Goal: Navigation & Orientation: Find specific page/section

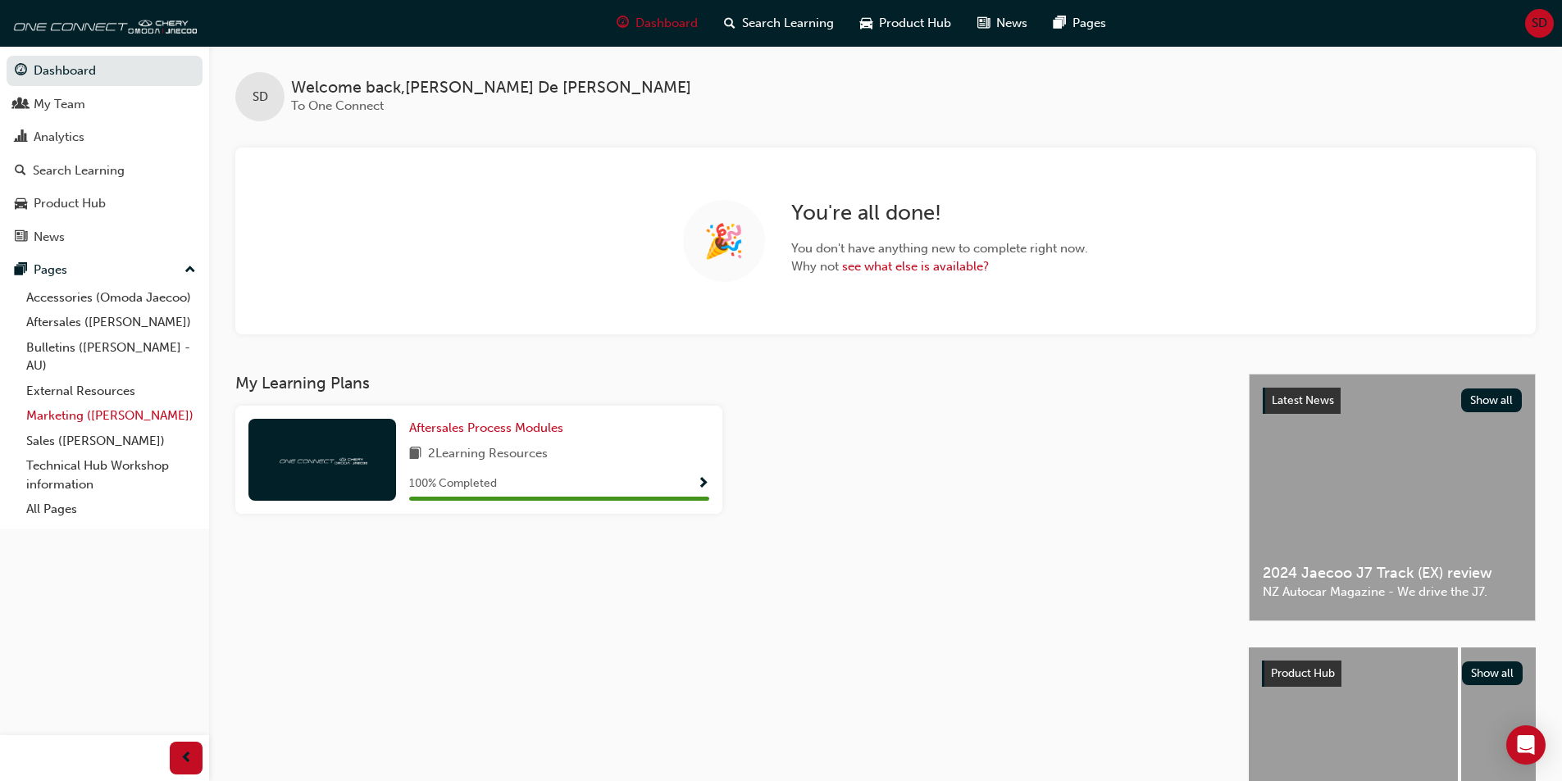
click at [108, 409] on link "Marketing ([PERSON_NAME])" at bounding box center [111, 415] width 183 height 25
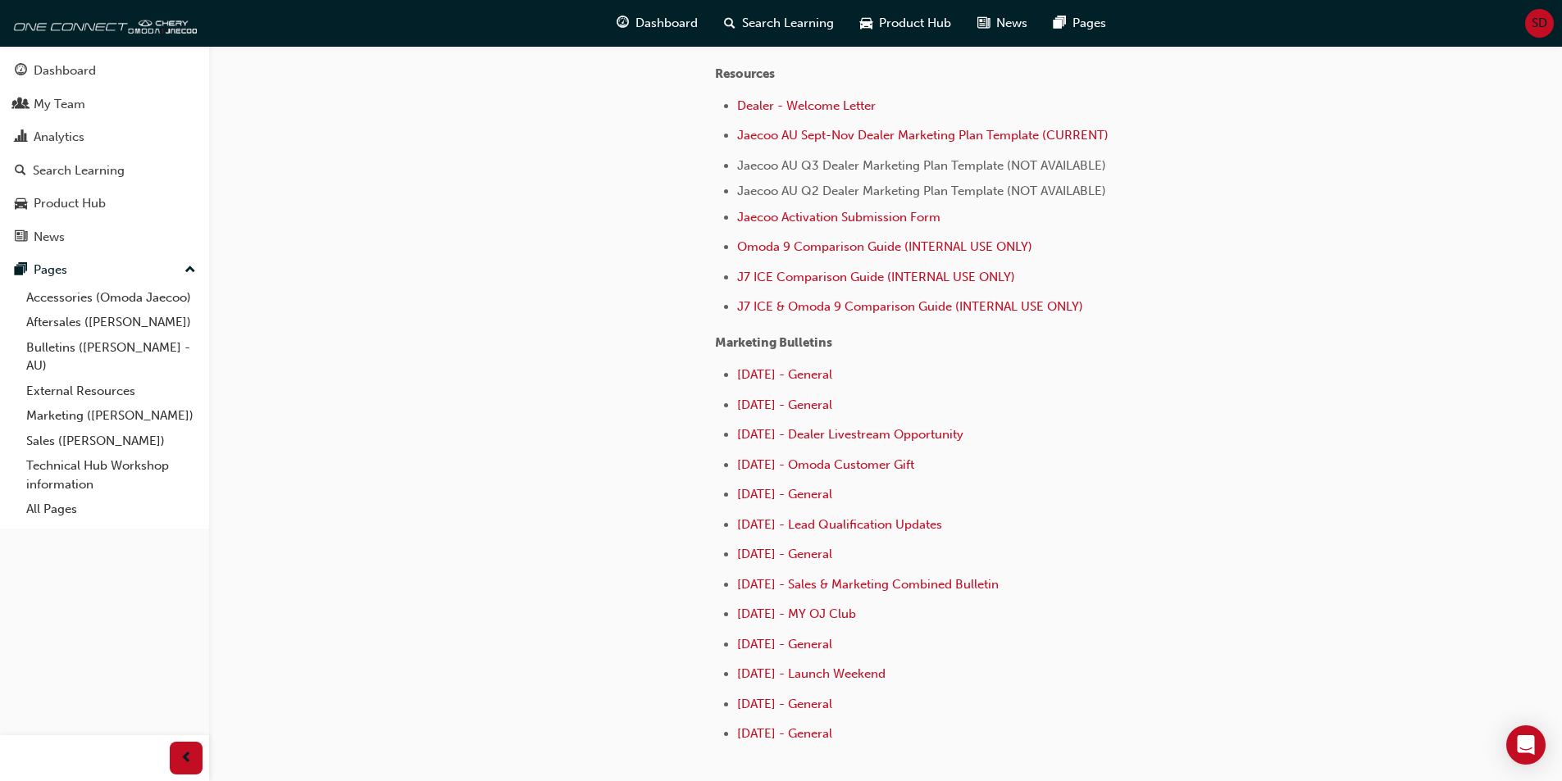
scroll to position [656, 0]
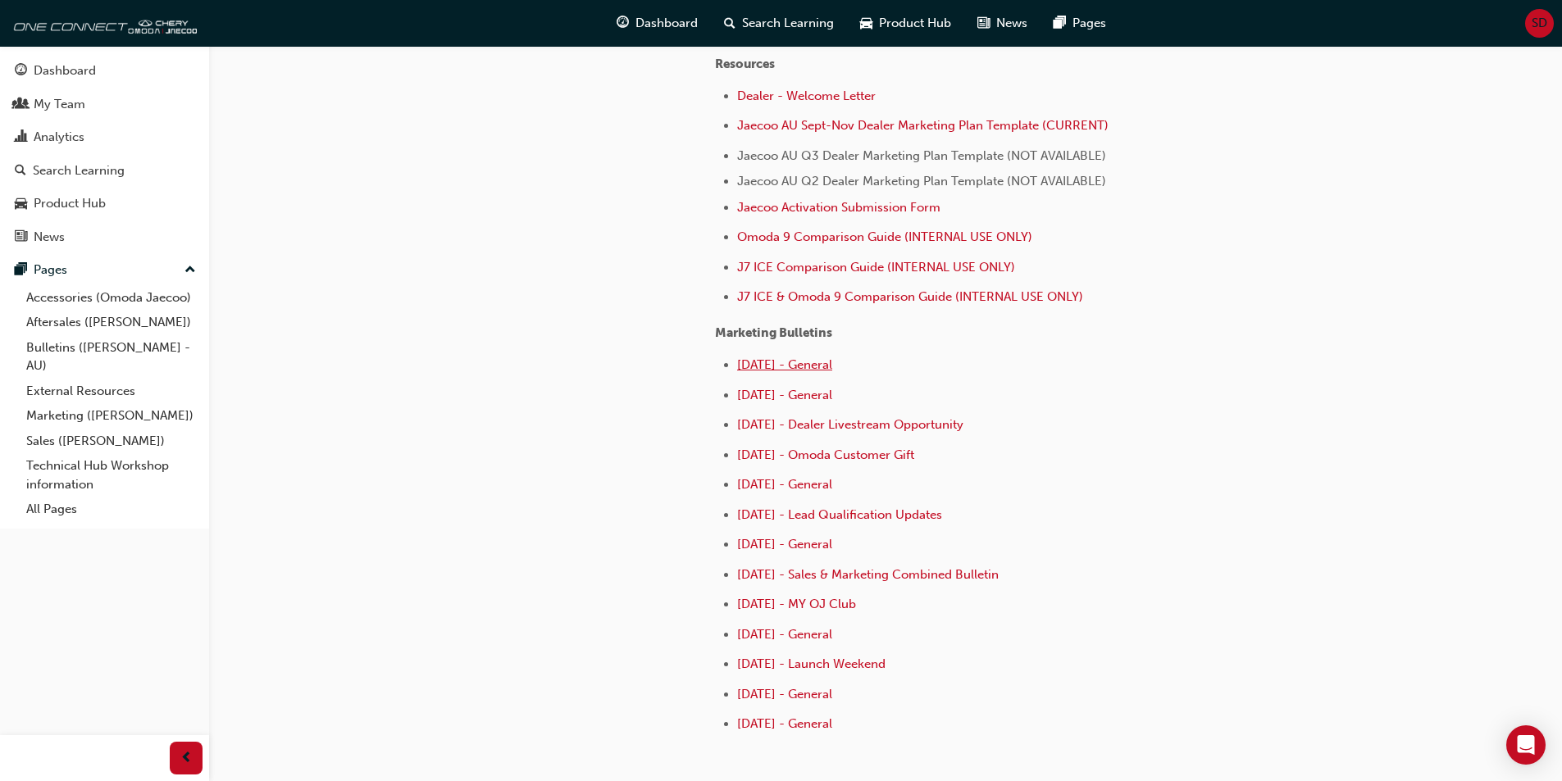
click at [786, 362] on span "September 2025 - General" at bounding box center [784, 364] width 95 height 15
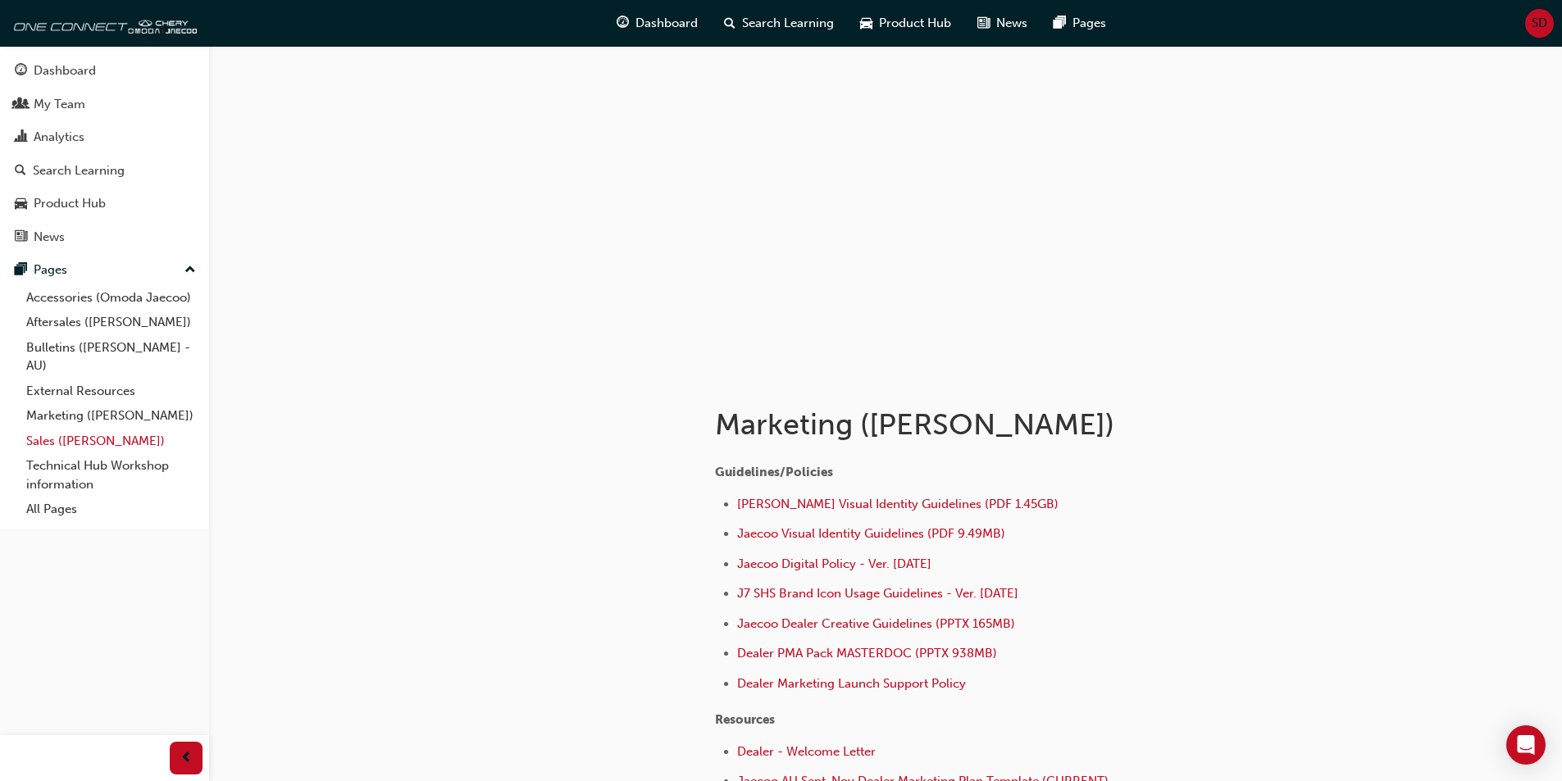
click at [36, 437] on link "Sales ([PERSON_NAME])" at bounding box center [111, 441] width 183 height 25
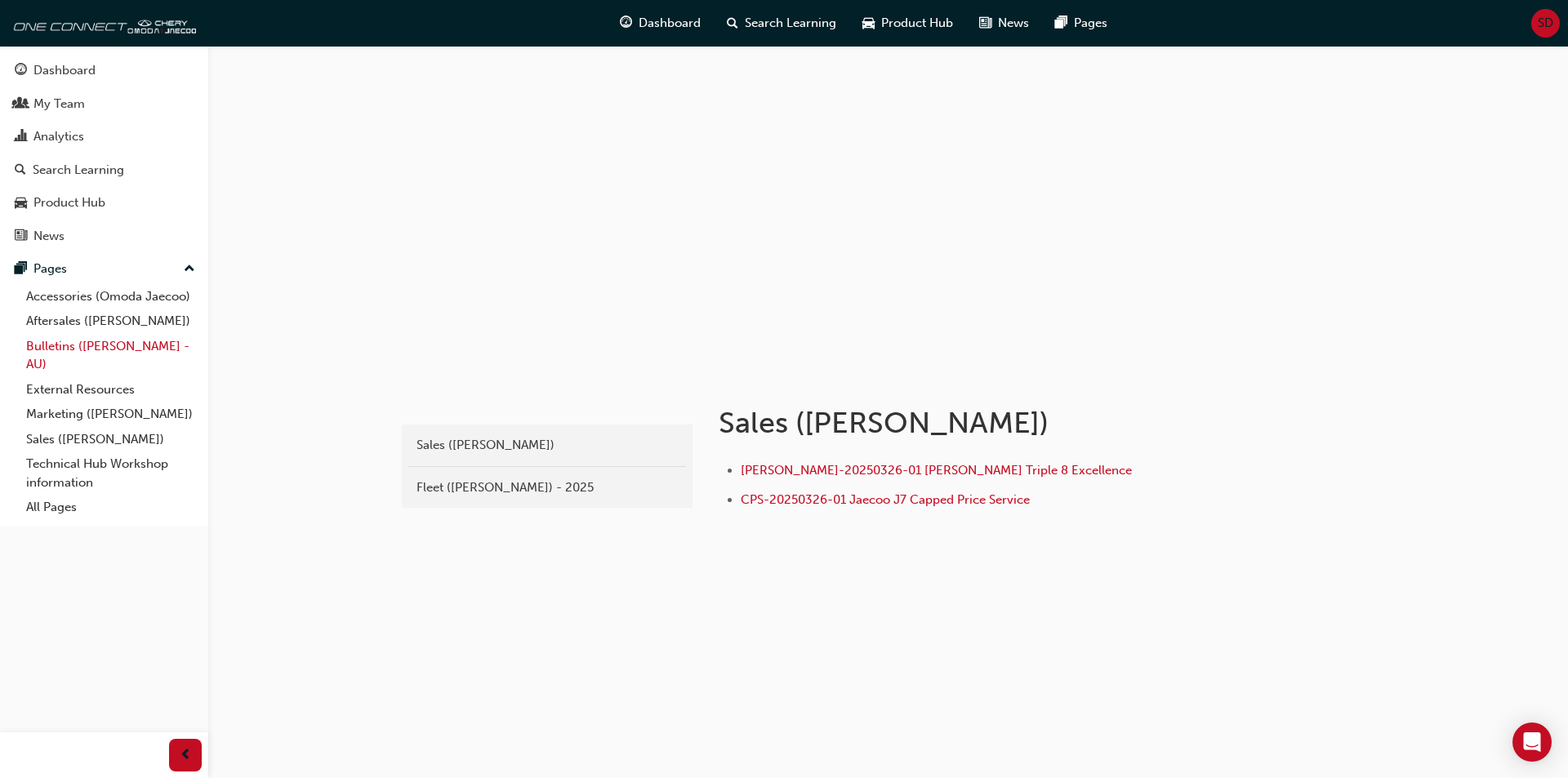
click at [48, 351] on link "Bulletins ([PERSON_NAME] - AU)" at bounding box center [111, 355] width 182 height 43
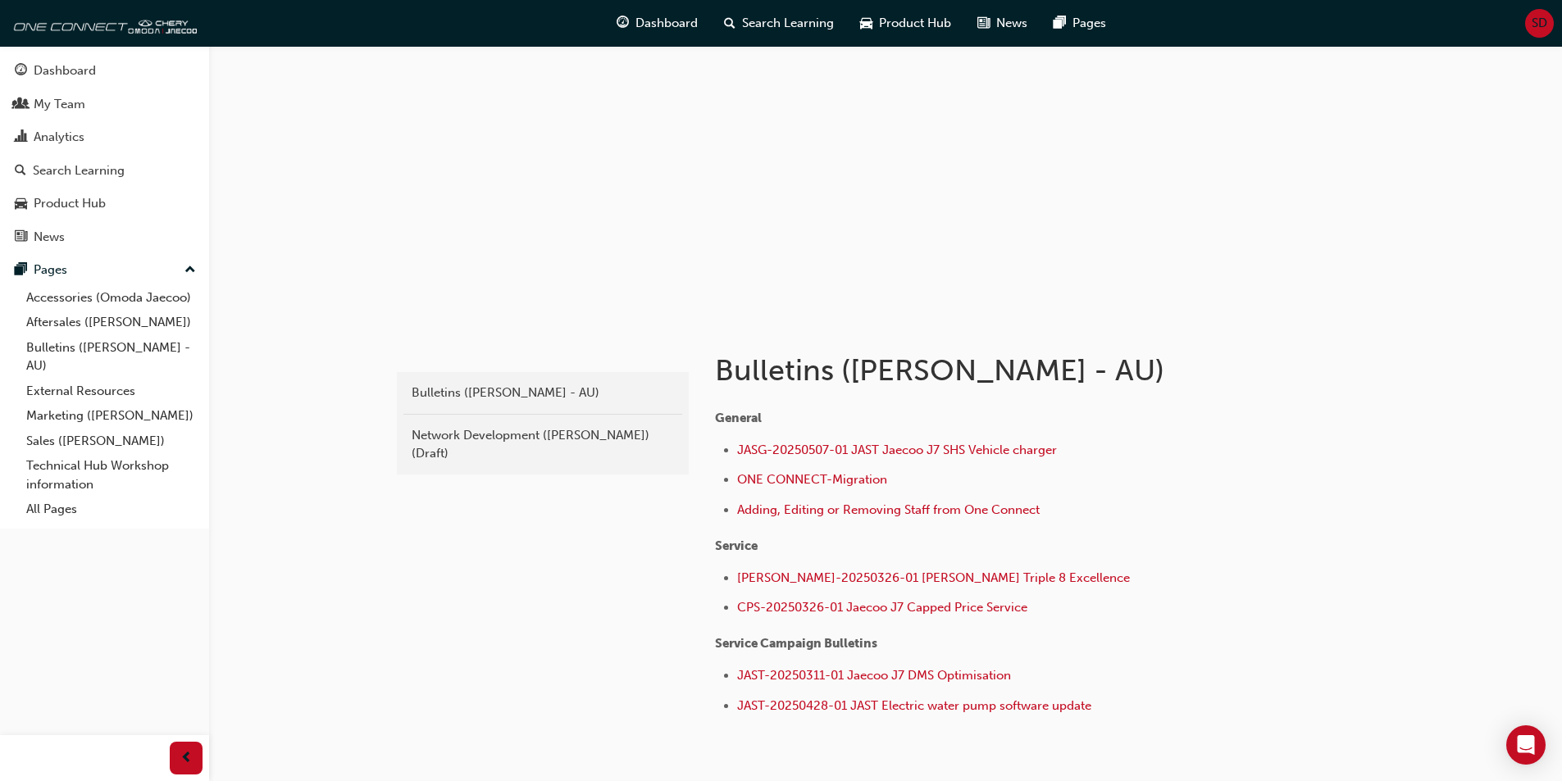
scroll to position [151, 0]
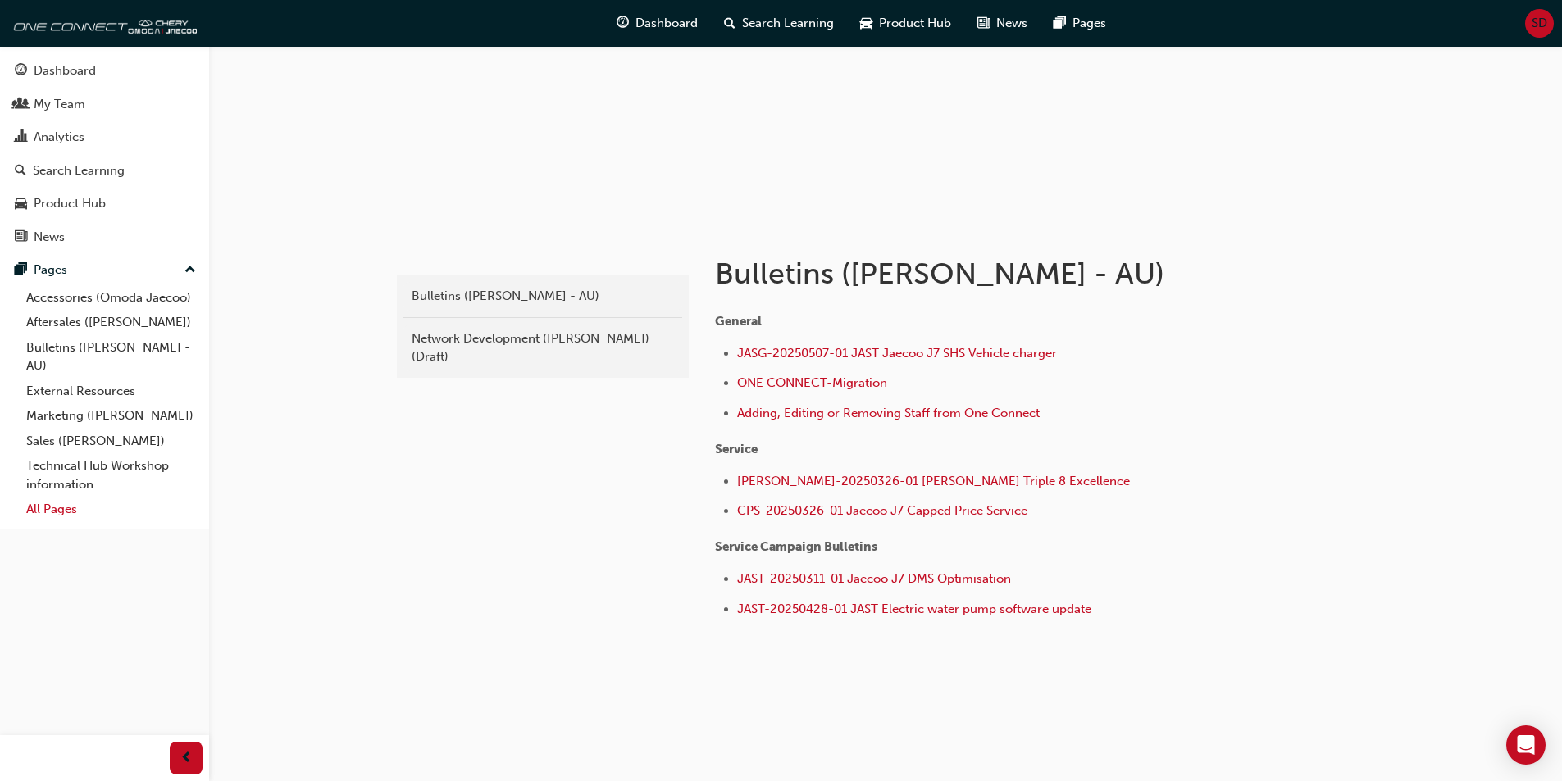
click at [56, 506] on link "All Pages" at bounding box center [111, 509] width 183 height 25
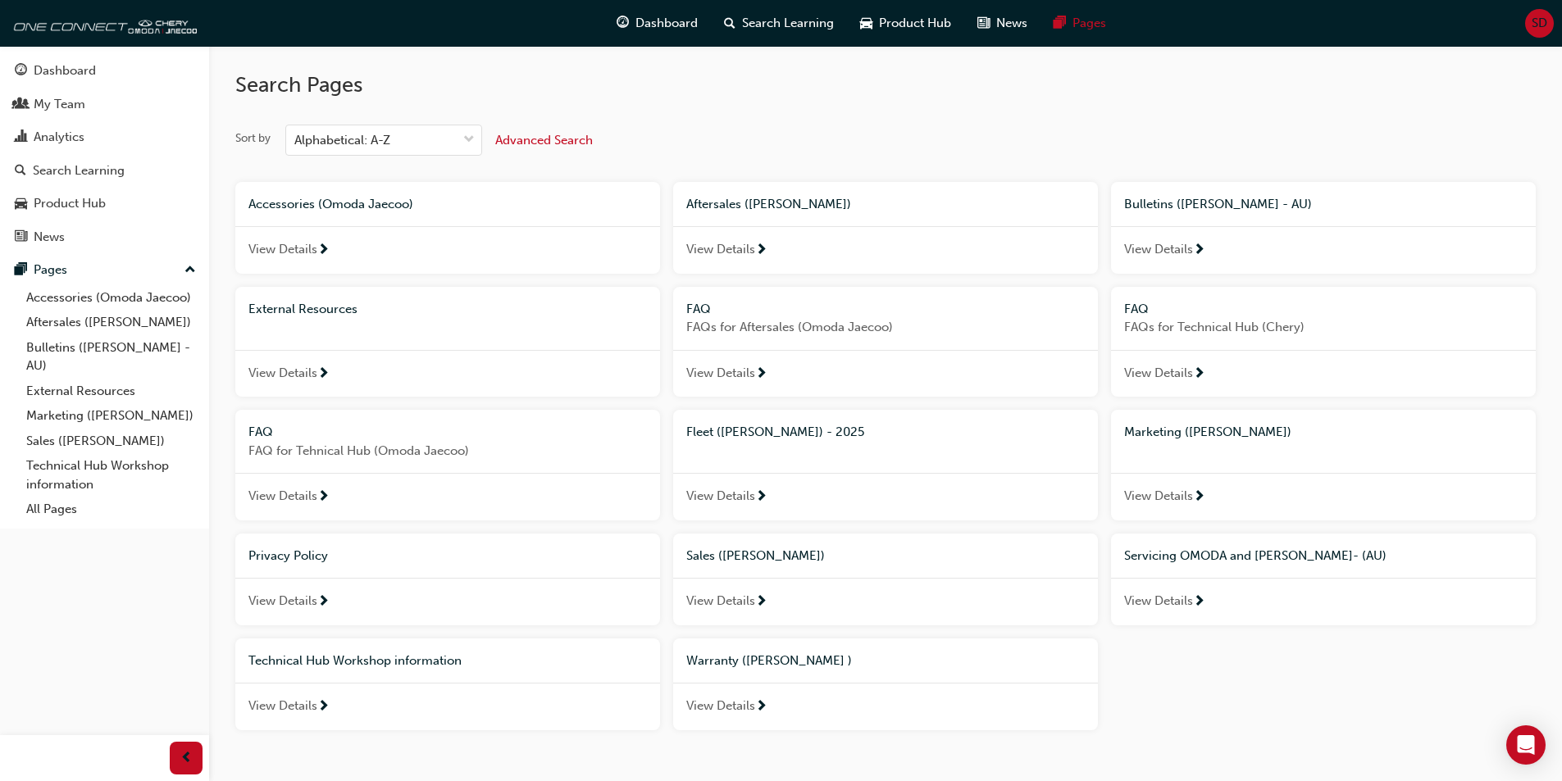
click at [1187, 601] on span "View Details" at bounding box center [1158, 601] width 69 height 19
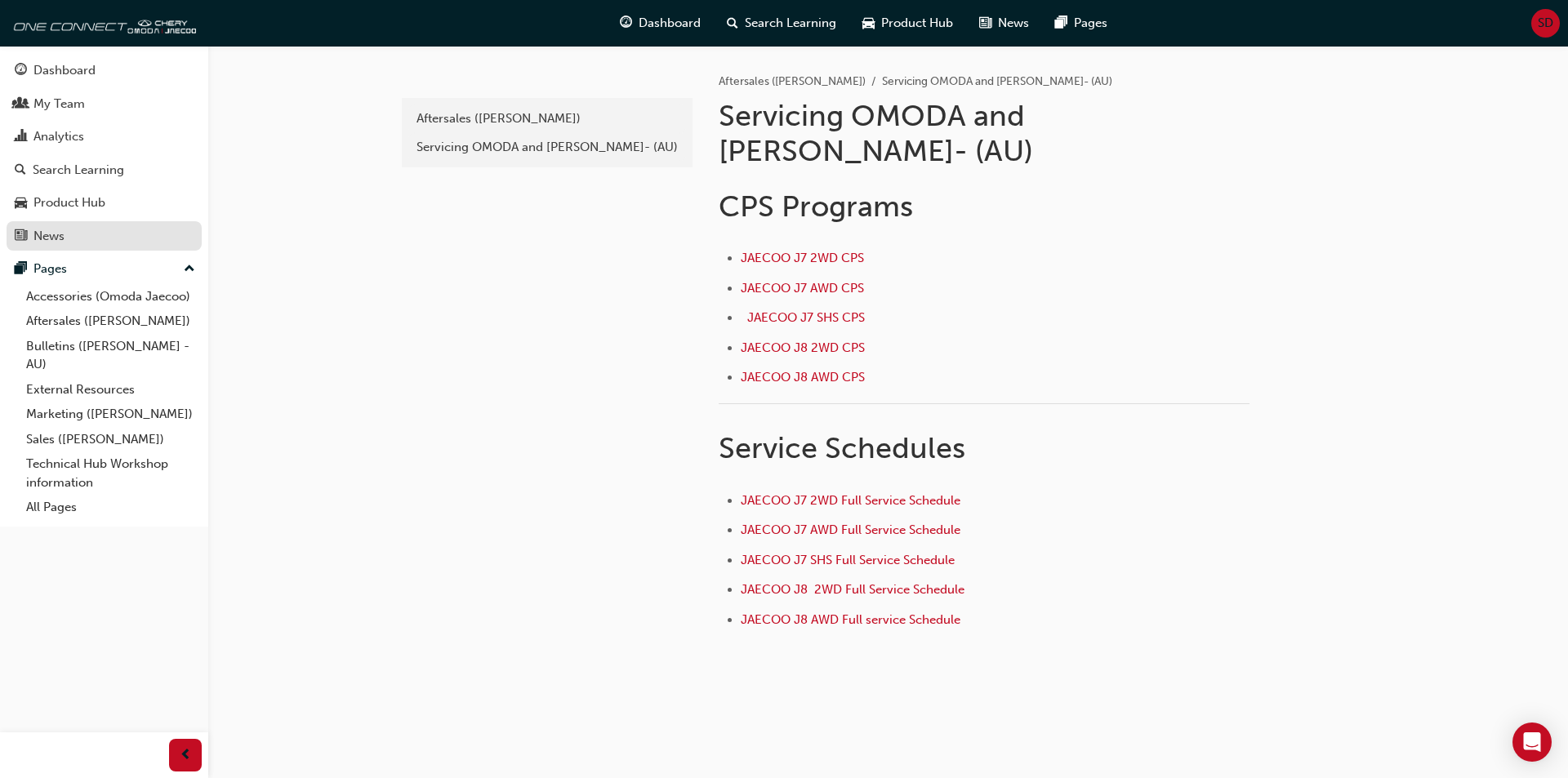
click at [66, 236] on div "News" at bounding box center [105, 236] width 179 height 20
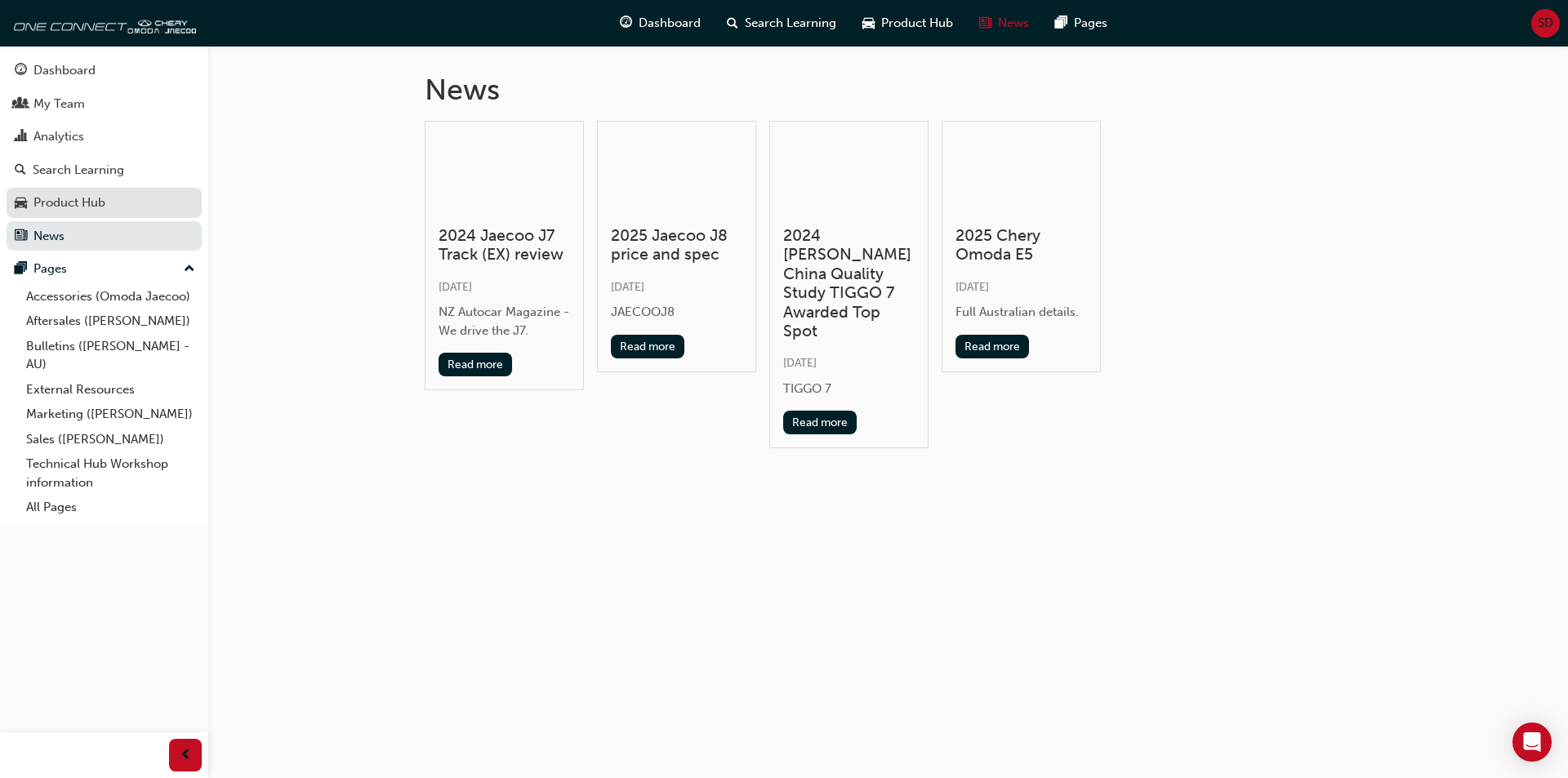
click at [75, 196] on div "Product Hub" at bounding box center [70, 202] width 72 height 19
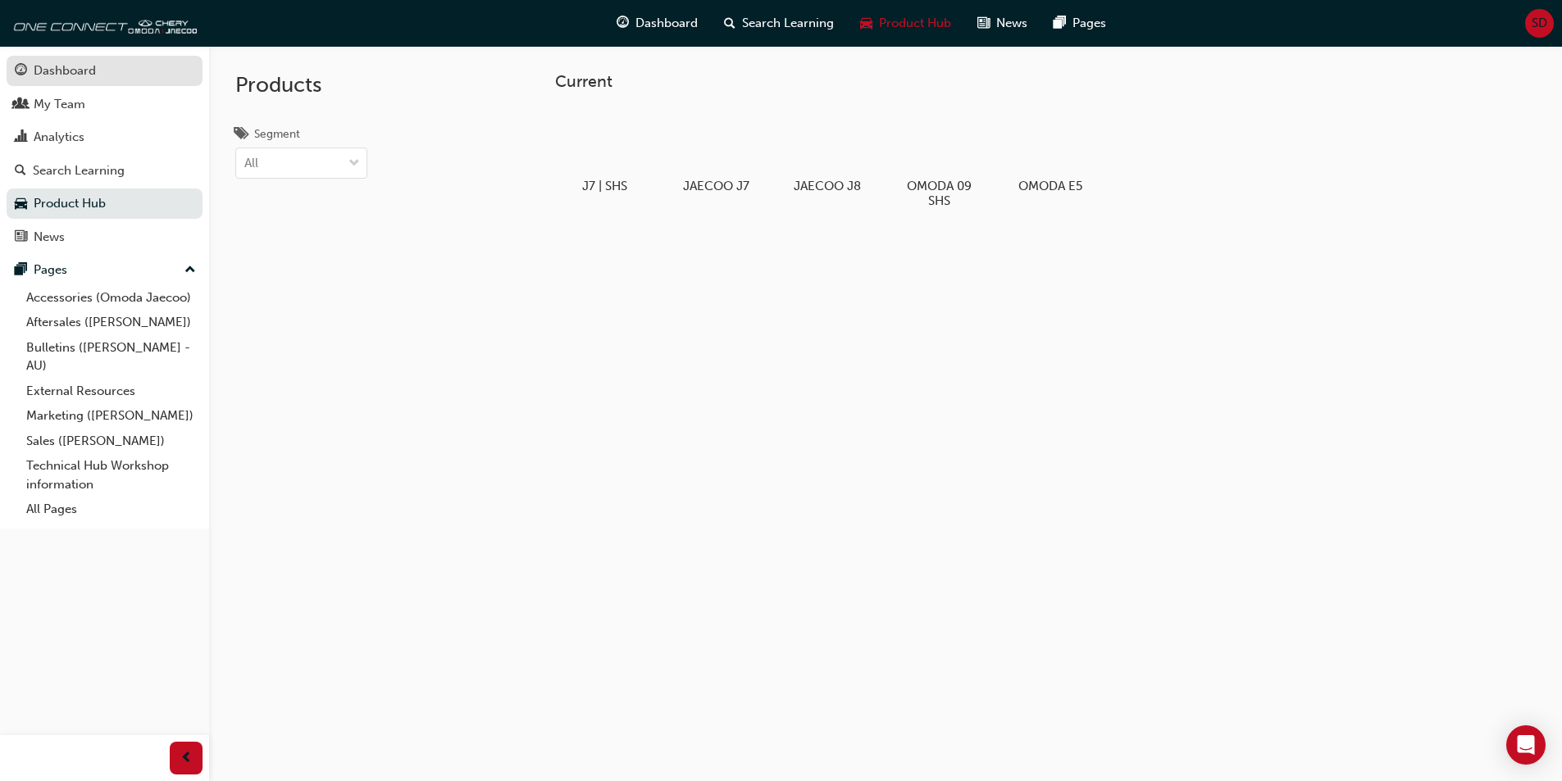
click at [80, 73] on div "Dashboard" at bounding box center [65, 70] width 62 height 19
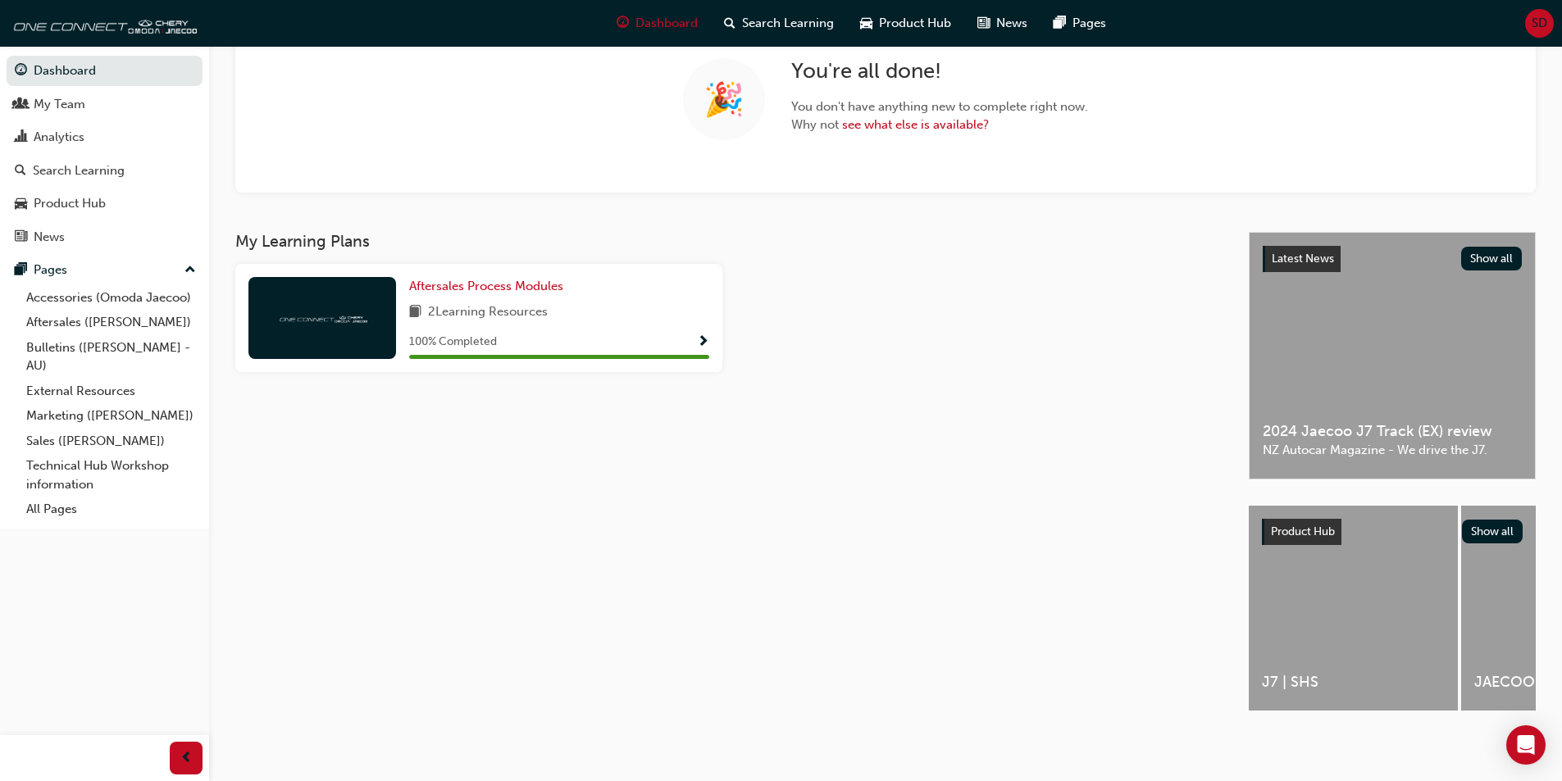
scroll to position [148, 0]
click at [61, 322] on link "Aftersales ([PERSON_NAME])" at bounding box center [111, 322] width 183 height 25
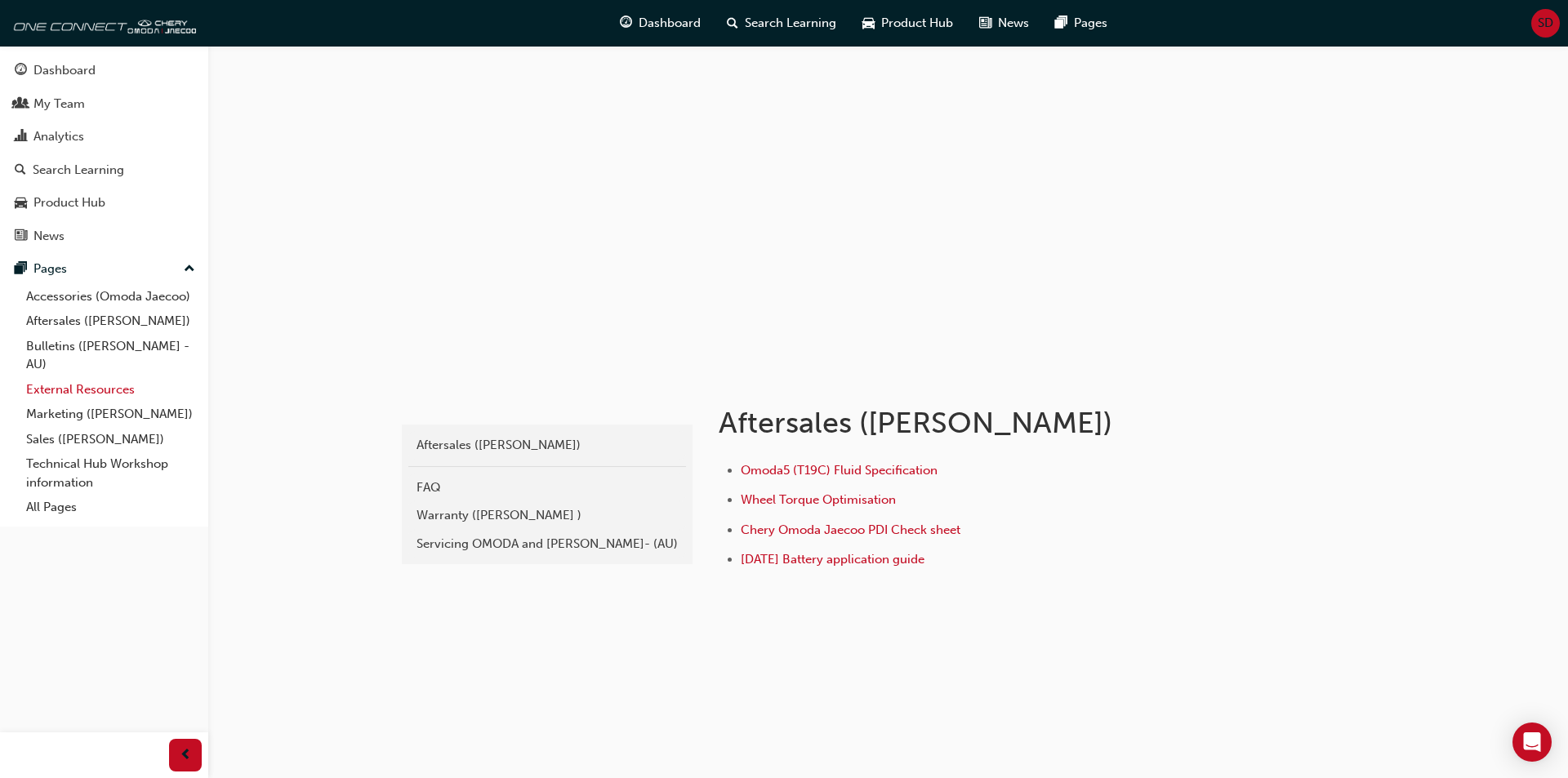
click at [64, 390] on link "External Resources" at bounding box center [111, 389] width 182 height 25
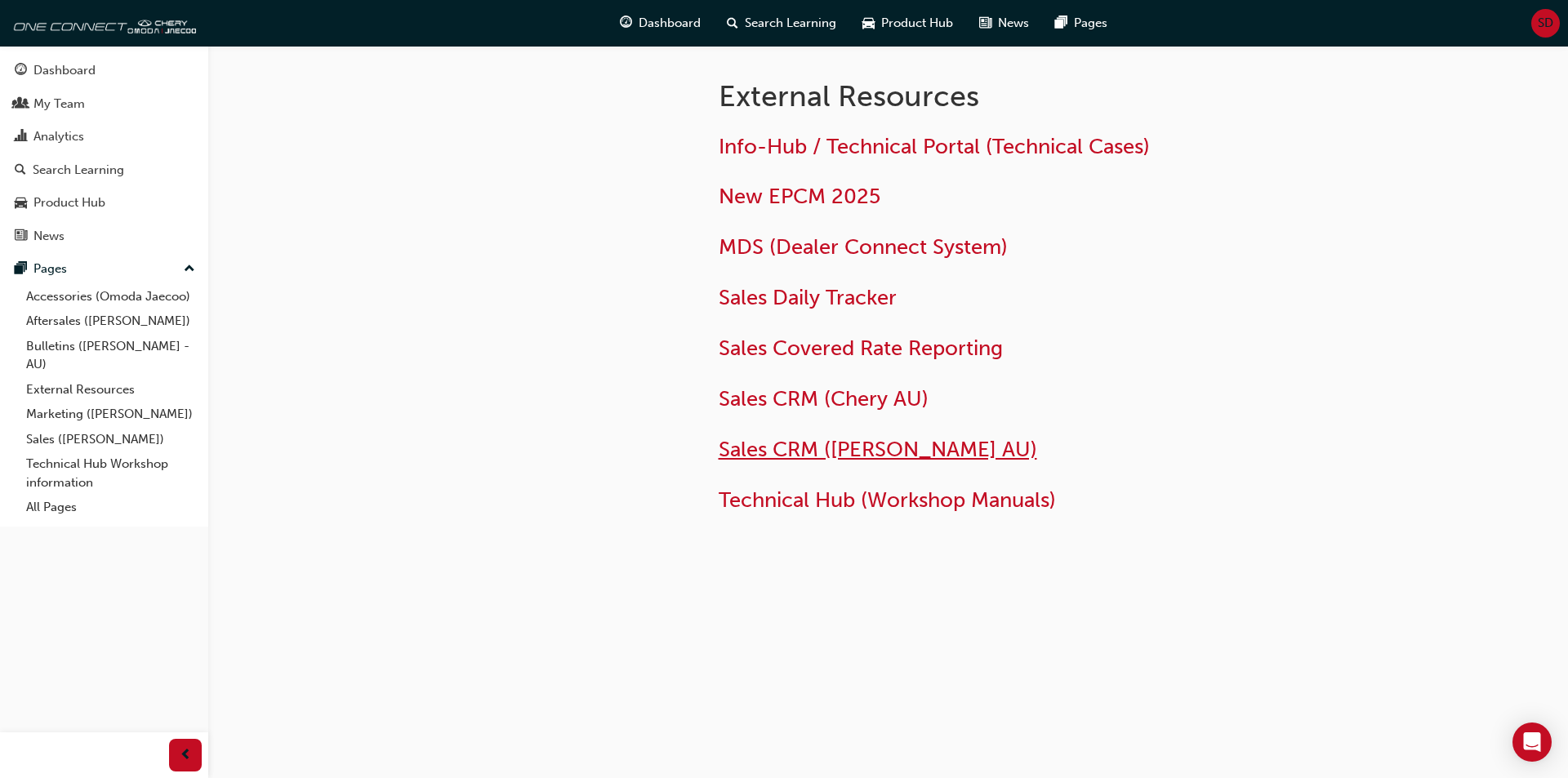
click at [853, 446] on span "Sales CRM ([PERSON_NAME] AU)" at bounding box center [879, 449] width 319 height 25
click at [801, 190] on span "New EPCM 2025" at bounding box center [800, 195] width 161 height 25
click at [820, 445] on span "Sales CRM ([PERSON_NAME] AU)" at bounding box center [879, 449] width 319 height 25
